Goal: Obtain resource: Obtain resource

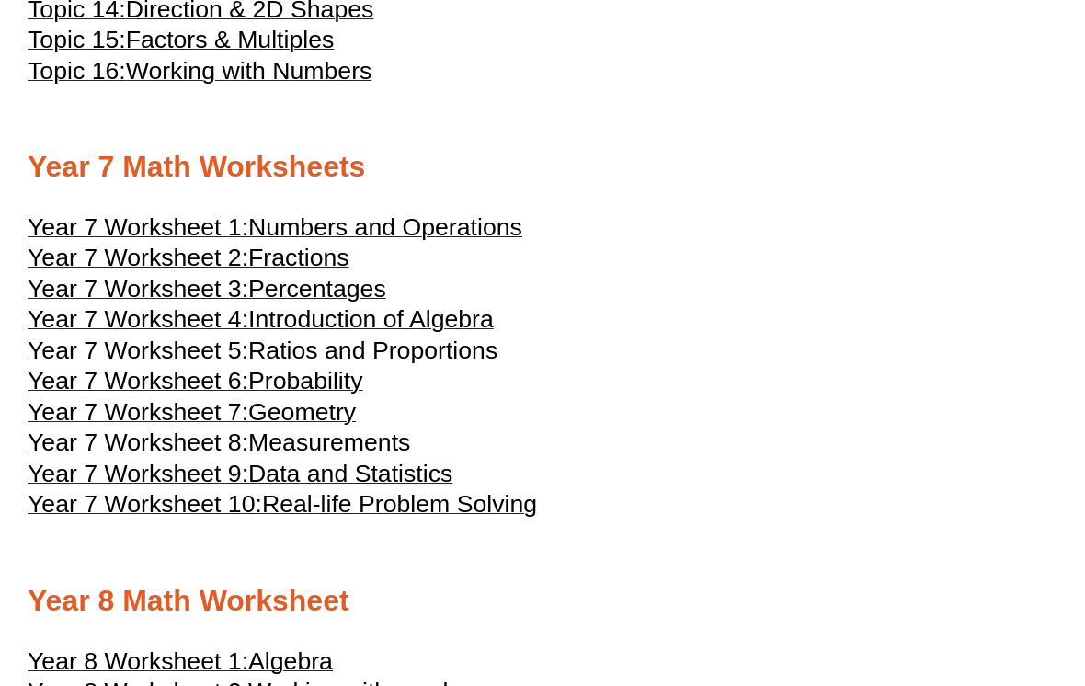
scroll to position [4213, 0]
click at [398, 334] on span "Introduction of Algebra" at bounding box center [370, 320] width 245 height 28
click at [347, 426] on span "Geometry" at bounding box center [302, 412] width 108 height 28
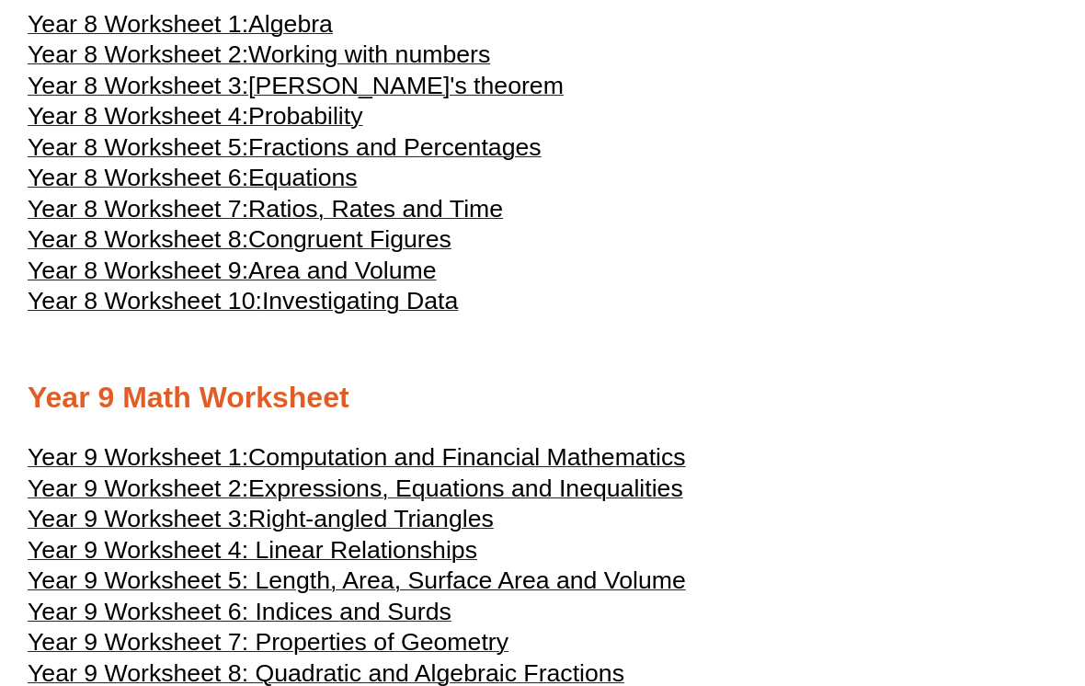
scroll to position [4852, 0]
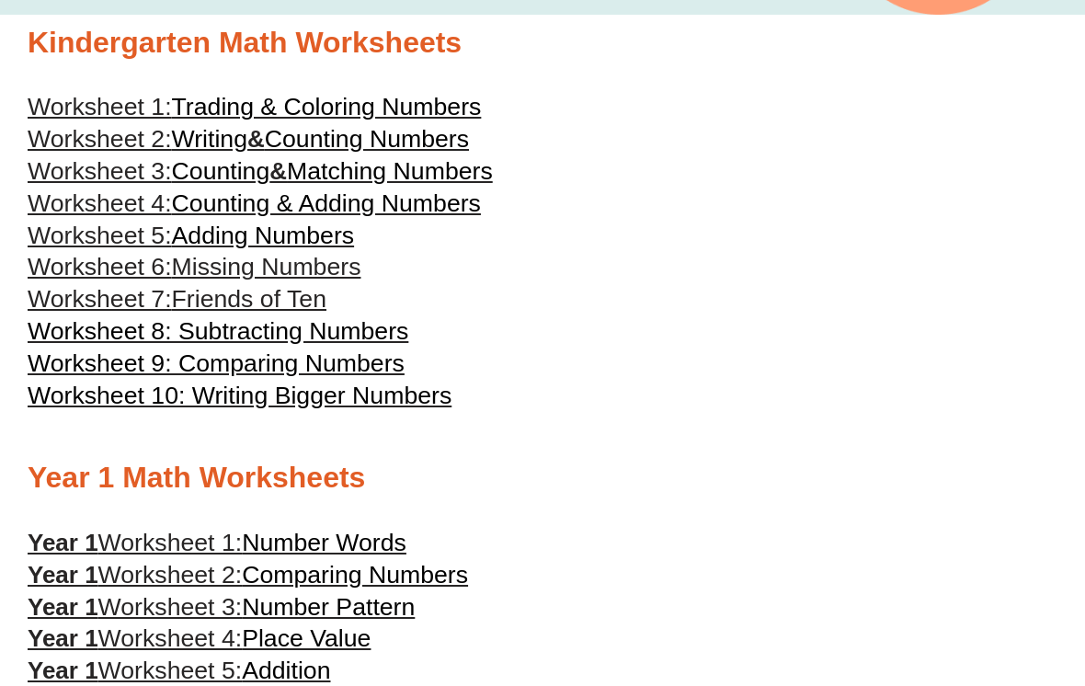
scroll to position [279, 0]
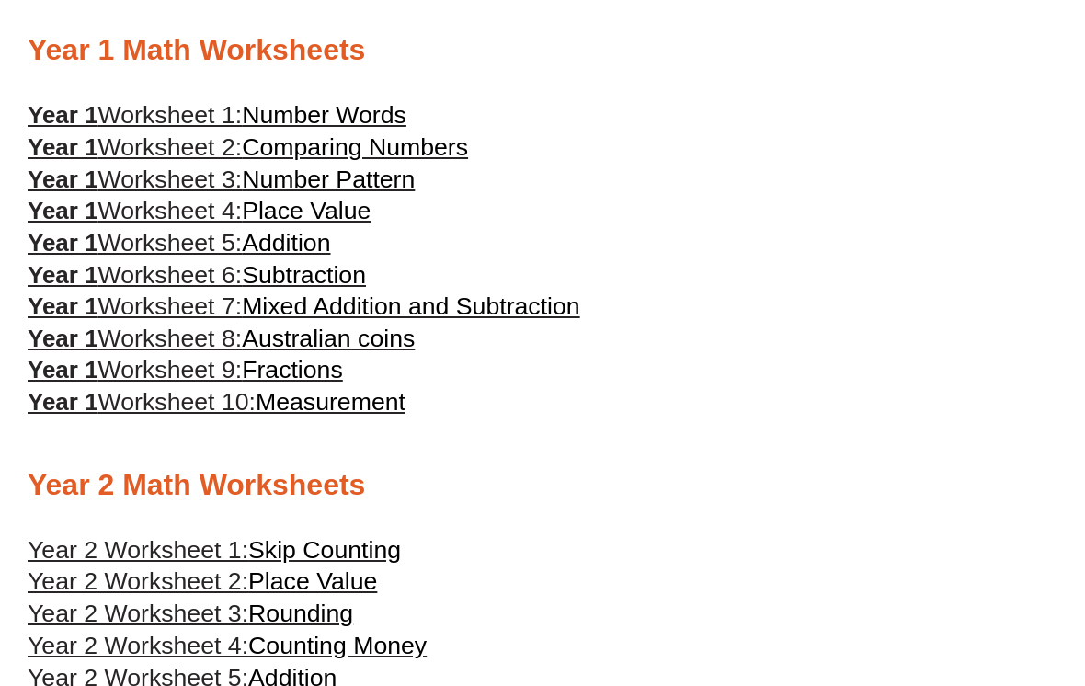
scroll to position [890, 0]
click at [631, 569] on h3 "Year 2 Worksheet 2: Place Value" at bounding box center [543, 581] width 1030 height 31
click at [1005, 550] on h3 "Year 2 Worksheet 1: Skip Counting" at bounding box center [543, 550] width 1030 height 31
click at [1010, 504] on h2 "Year 2 Math Worksheets" at bounding box center [543, 485] width 1030 height 39
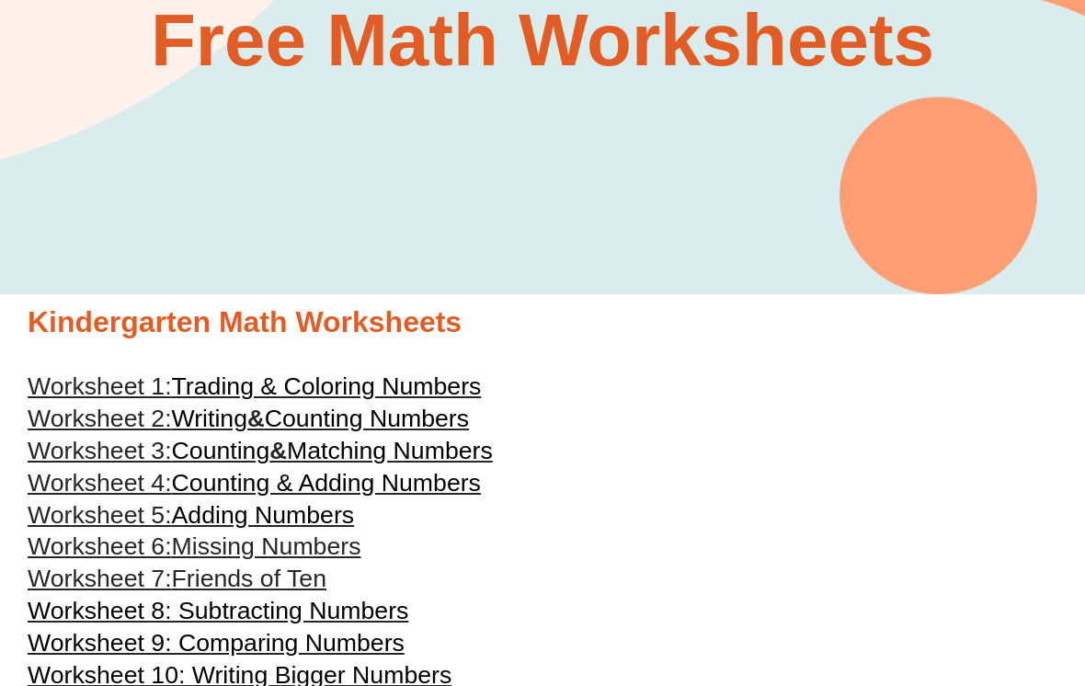
scroll to position [0, 0]
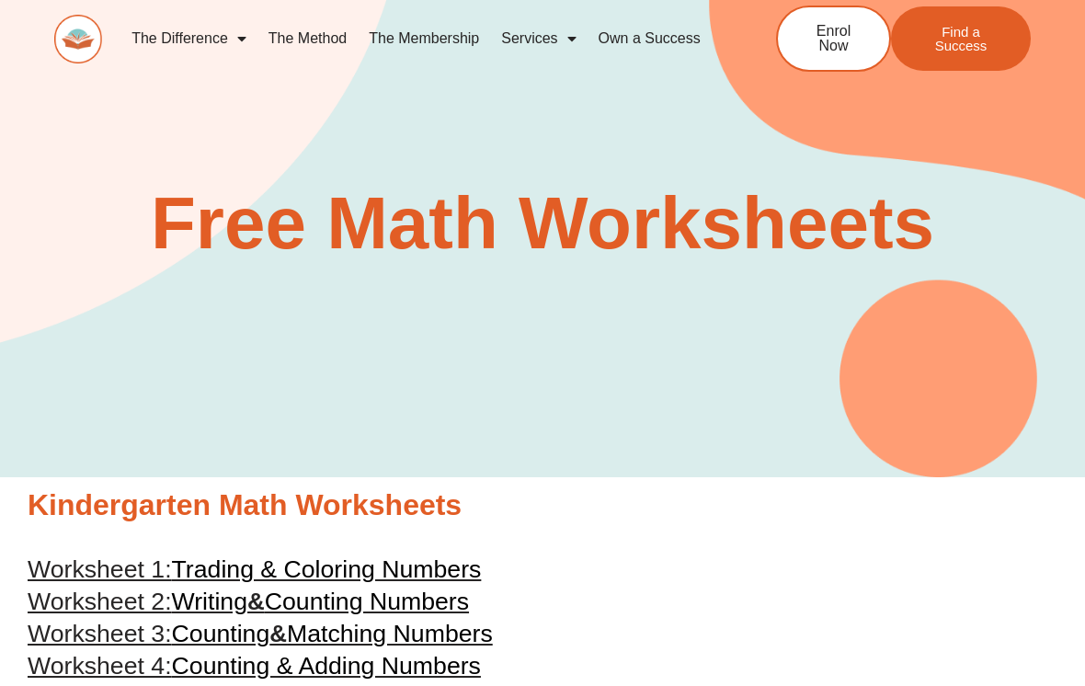
click at [914, 377] on section "Free Math Worksheets" at bounding box center [542, 201] width 1085 height 551
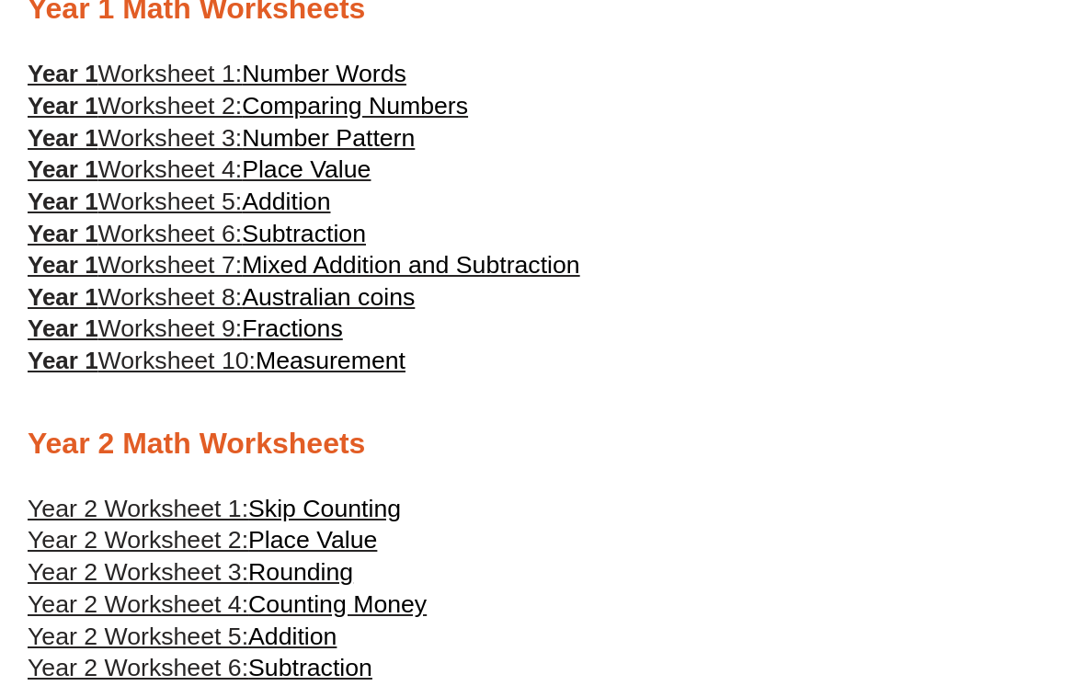
scroll to position [931, 0]
click at [1049, 570] on h3 "Year 2 Worksheet 3: Rounding" at bounding box center [543, 572] width 1030 height 31
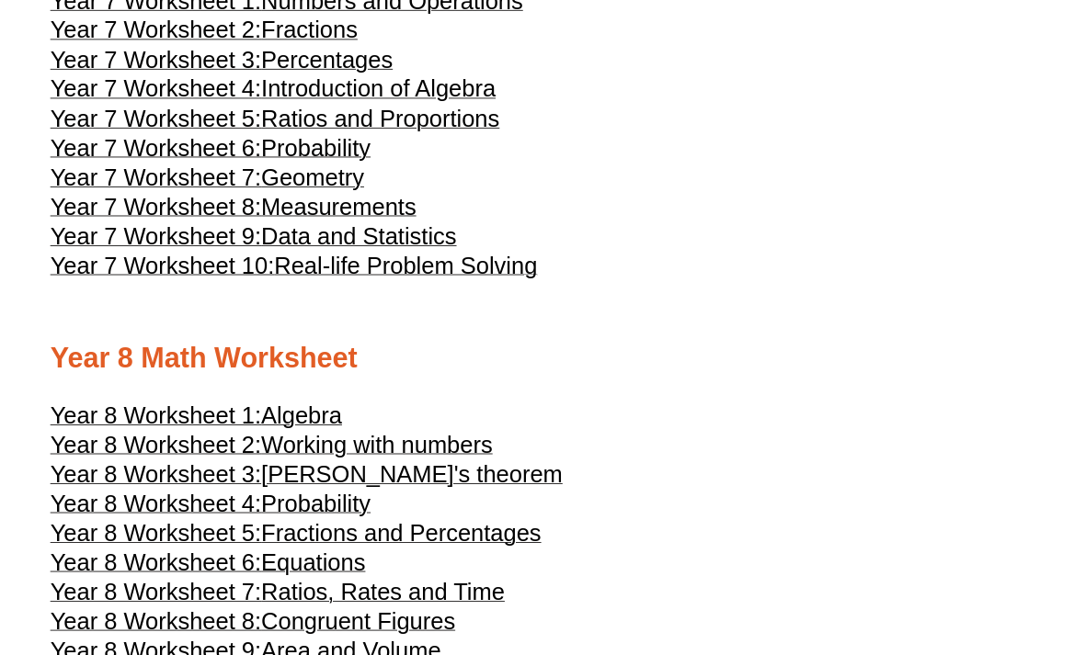
scroll to position [4439, 0]
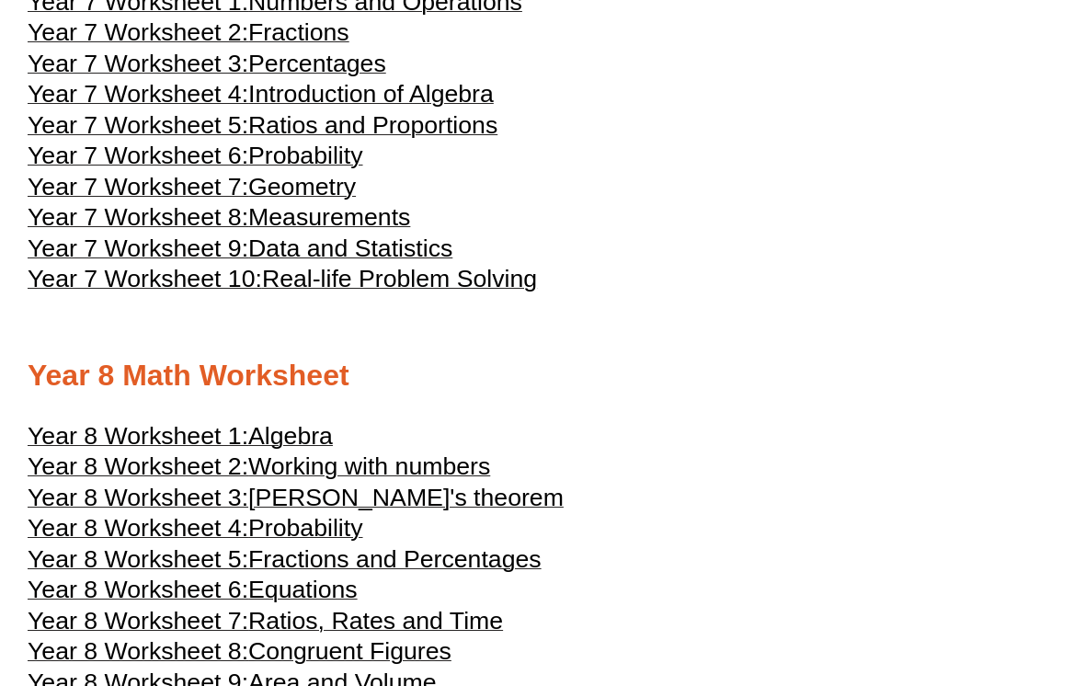
click at [326, 200] on span "Geometry" at bounding box center [302, 187] width 108 height 28
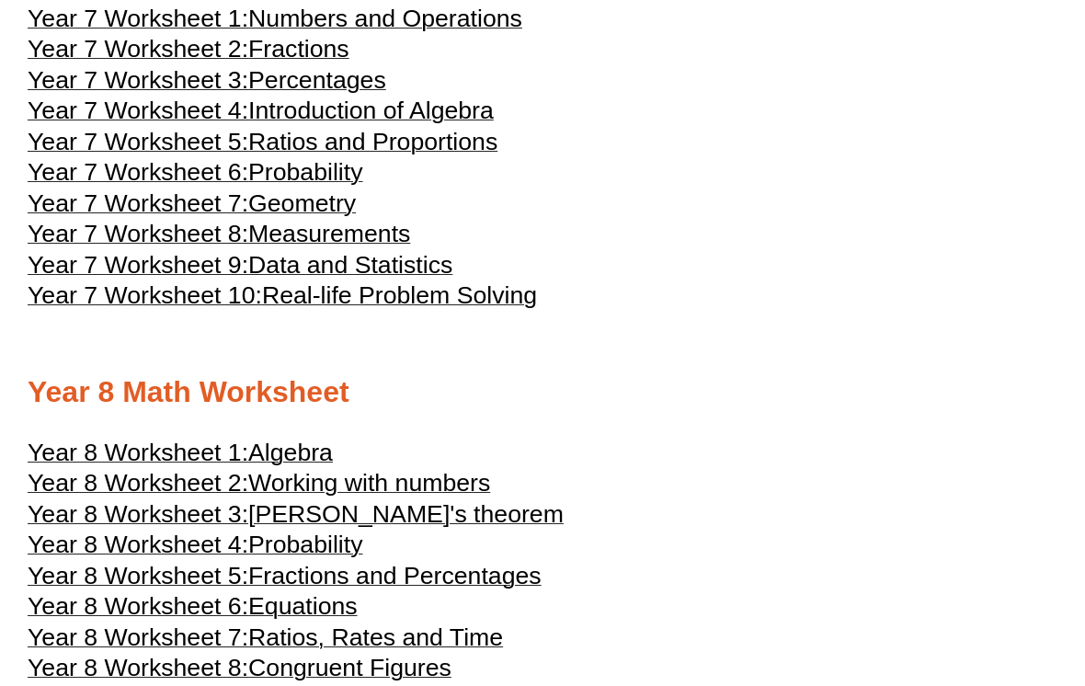
scroll to position [4425, 0]
